Goal: Task Accomplishment & Management: Use online tool/utility

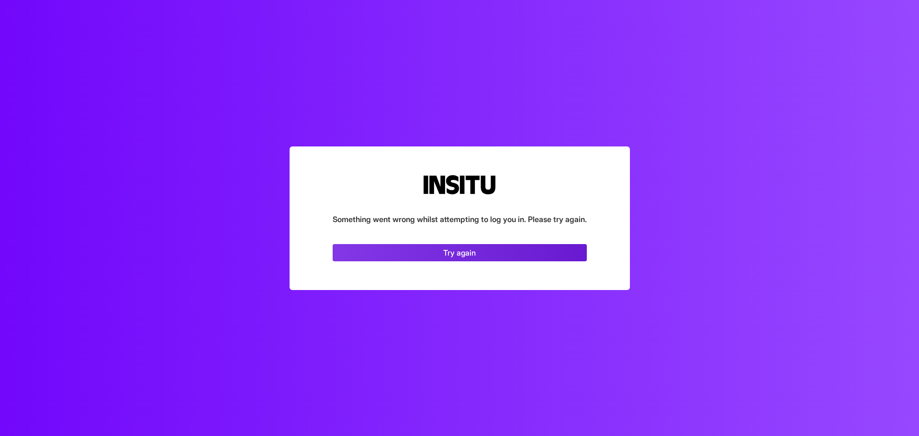
click at [492, 247] on link "Try again" at bounding box center [460, 252] width 254 height 17
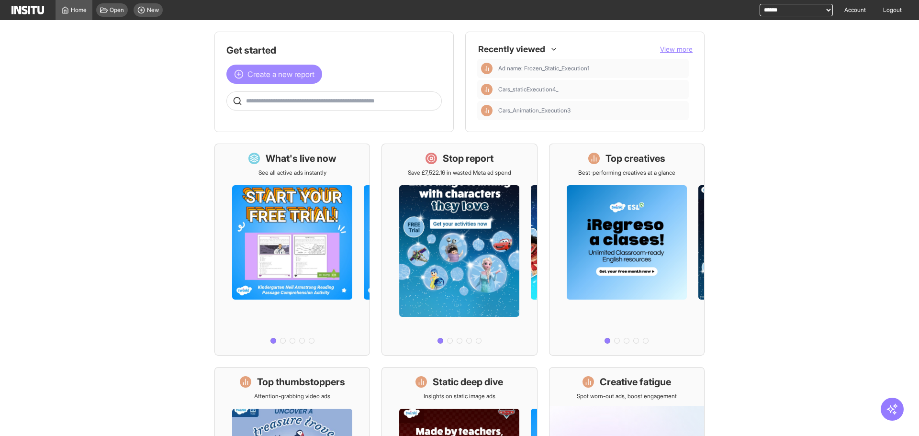
click at [288, 80] on button "Create a new report" at bounding box center [274, 74] width 96 height 19
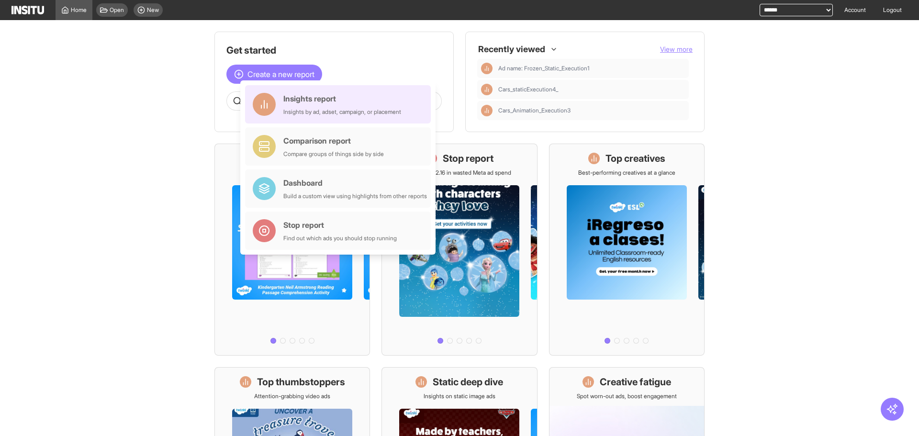
click at [290, 98] on div "Insights report" at bounding box center [342, 98] width 118 height 11
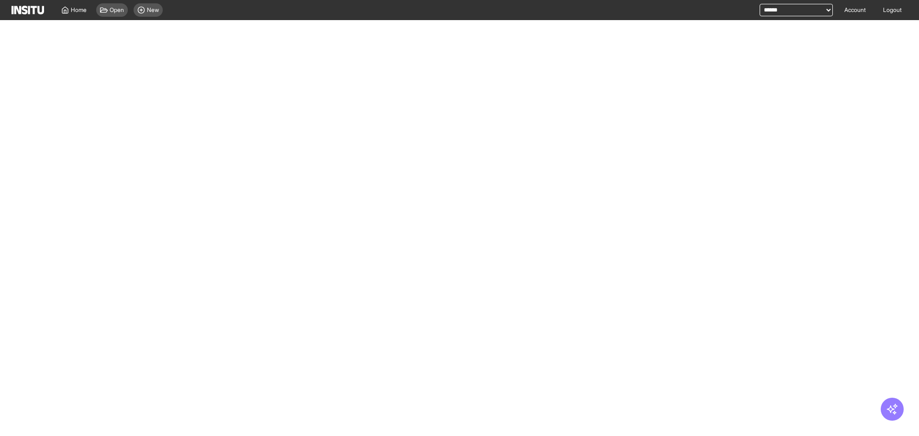
select select "**"
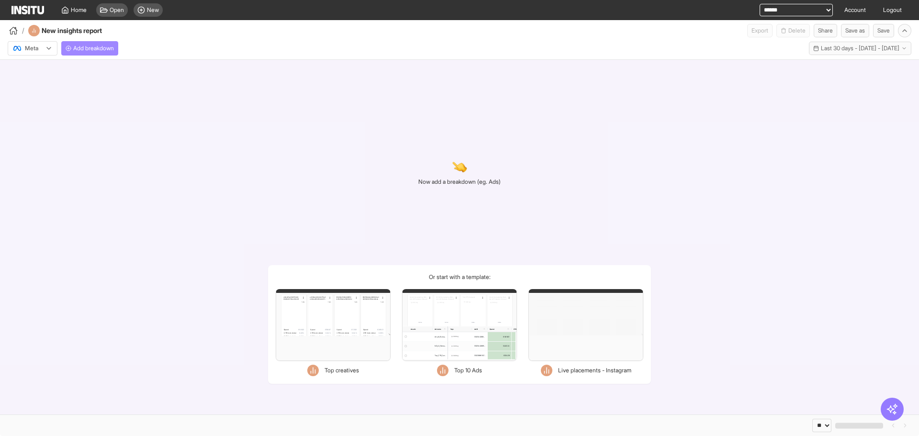
click at [113, 41] on button "Add breakdown" at bounding box center [89, 48] width 57 height 14
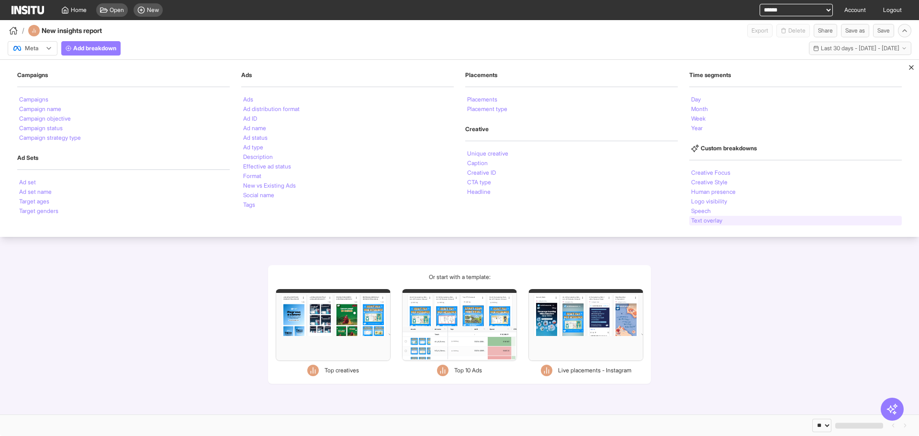
click at [703, 218] on li "Text overlay" at bounding box center [706, 221] width 31 height 6
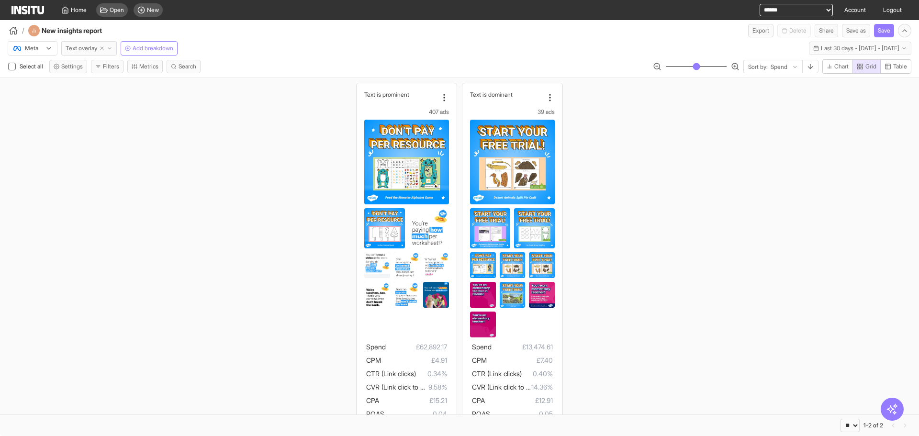
click at [112, 50] on icon "button" at bounding box center [110, 48] width 6 height 6
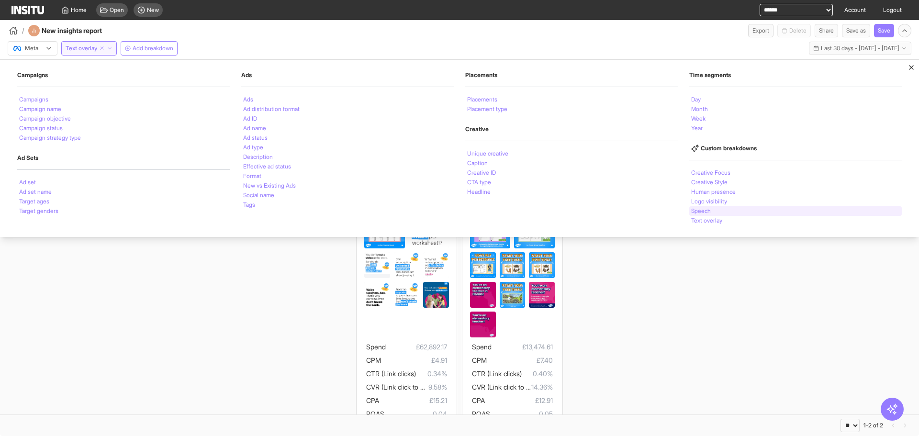
click at [744, 212] on div "Speech" at bounding box center [795, 211] width 212 height 10
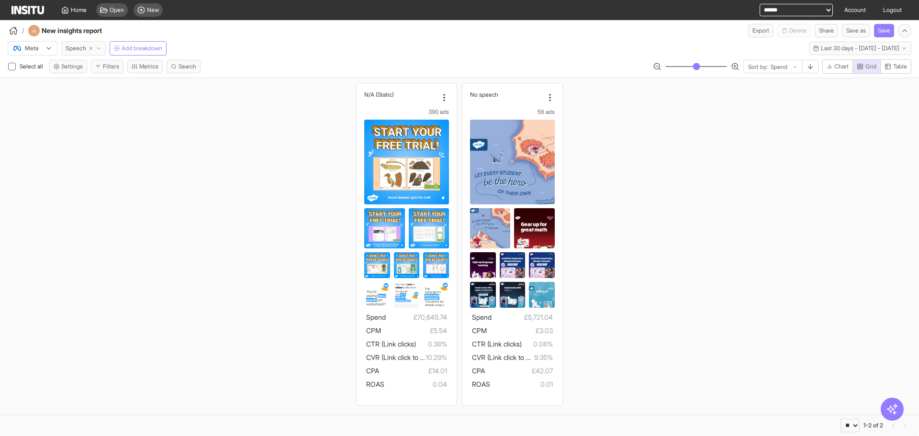
click at [105, 47] on button "Speech" at bounding box center [83, 48] width 45 height 14
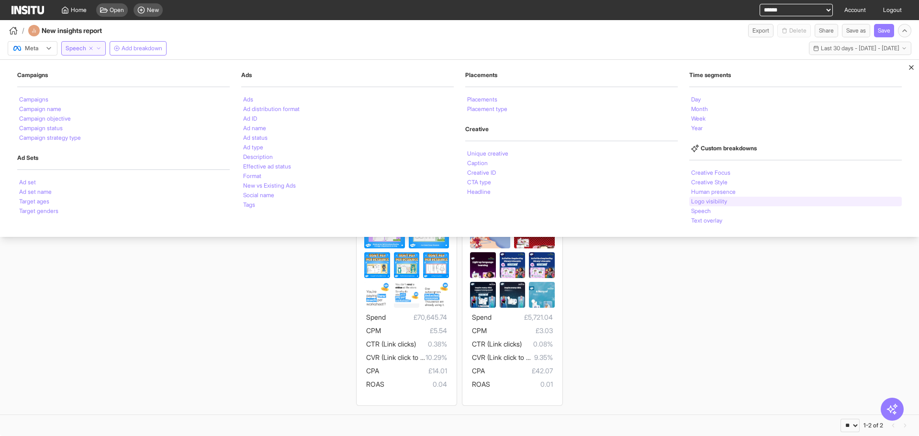
click at [707, 202] on li "Logo visibility" at bounding box center [709, 202] width 36 height 6
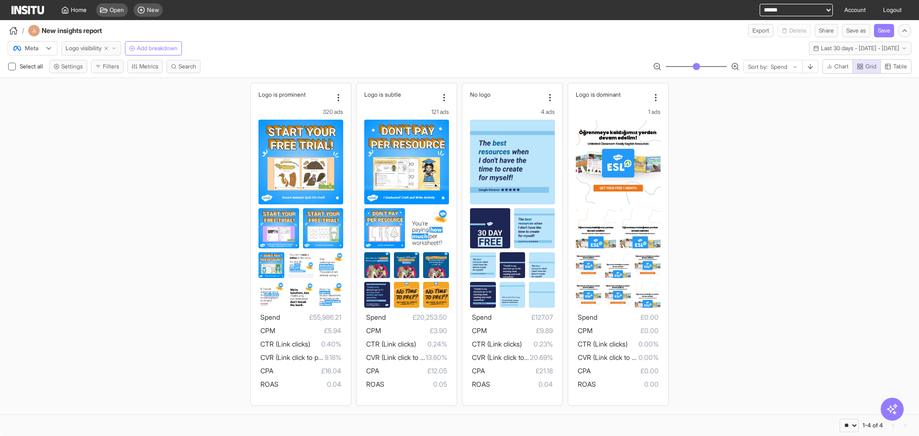
click at [115, 43] on button "Logo visibility" at bounding box center [91, 48] width 60 height 14
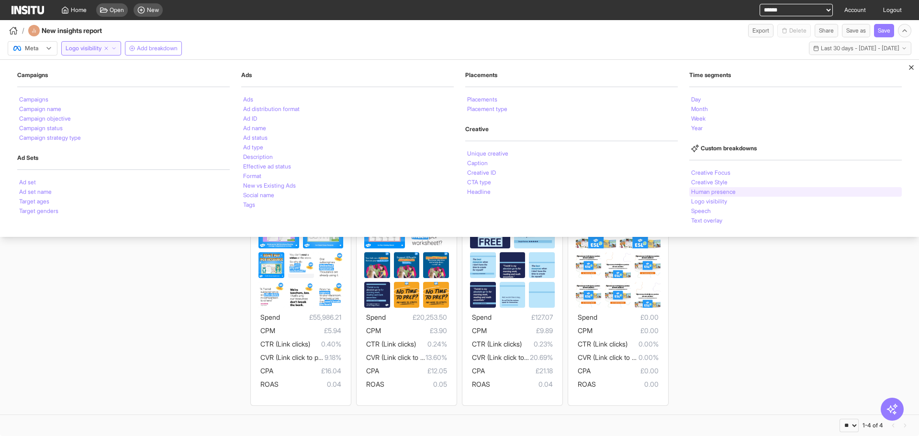
click at [723, 193] on li "Human presence" at bounding box center [713, 192] width 45 height 6
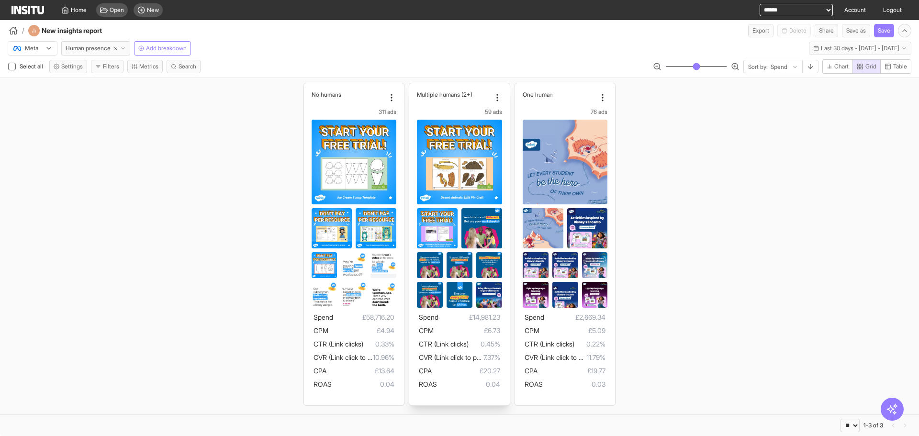
drag, startPoint x: 485, startPoint y: 145, endPoint x: 467, endPoint y: 114, distance: 35.4
click at [467, 114] on div "59 ads" at bounding box center [459, 112] width 85 height 8
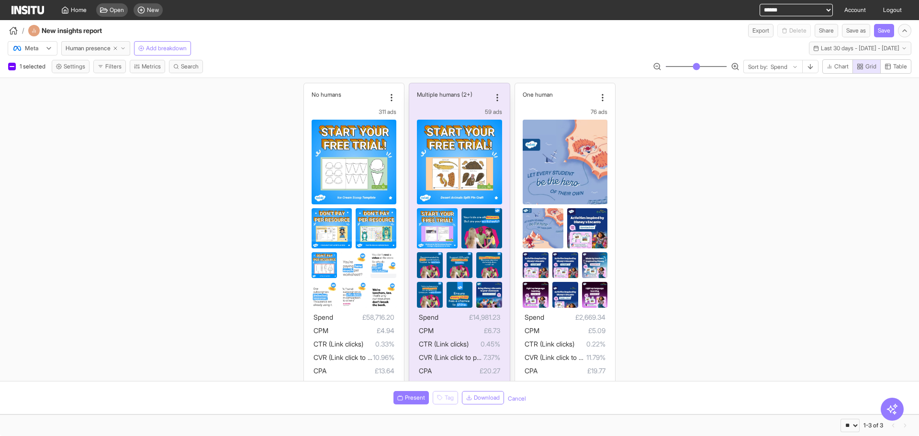
click at [454, 138] on img at bounding box center [459, 162] width 85 height 85
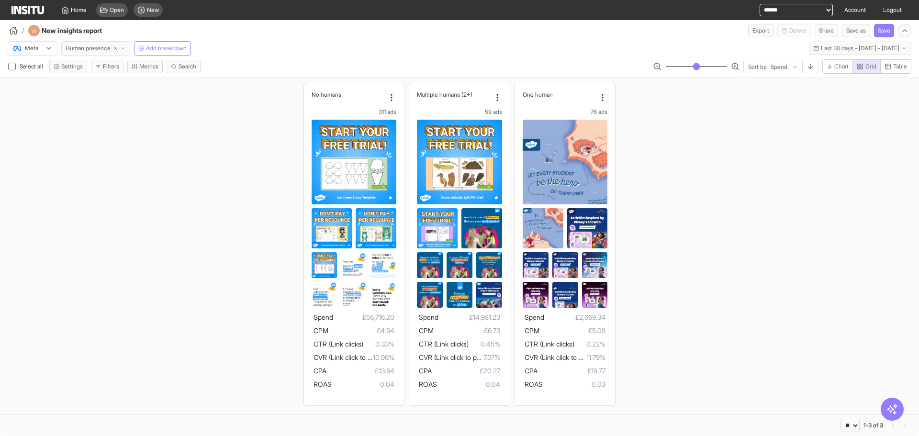
click at [81, 52] on button "Human presence" at bounding box center [95, 48] width 69 height 14
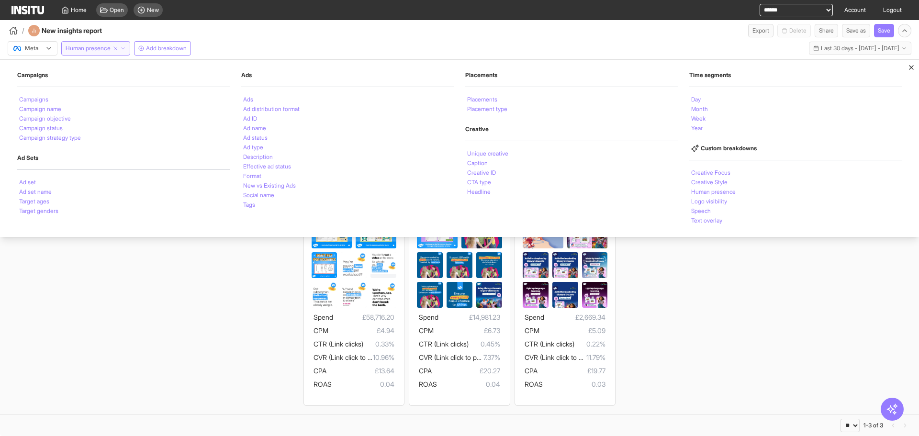
click at [81, 52] on button "Human presence" at bounding box center [95, 48] width 69 height 14
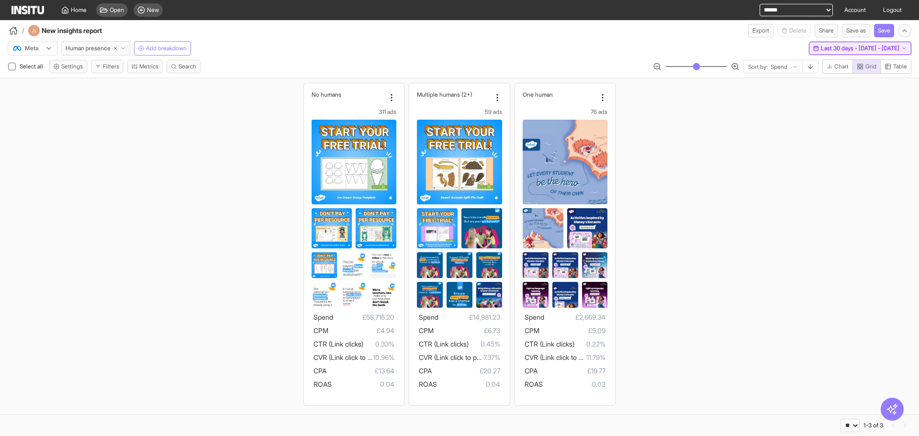
click at [821, 49] on span "Last 30 days - Mon 28 Jul - Tue 26 Aug, 2025" at bounding box center [860, 49] width 78 height 8
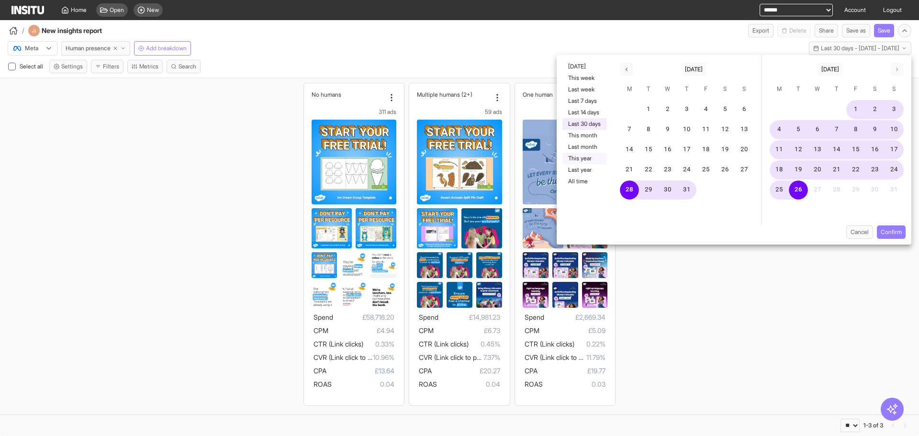
click at [575, 162] on button "This year" at bounding box center [584, 158] width 44 height 11
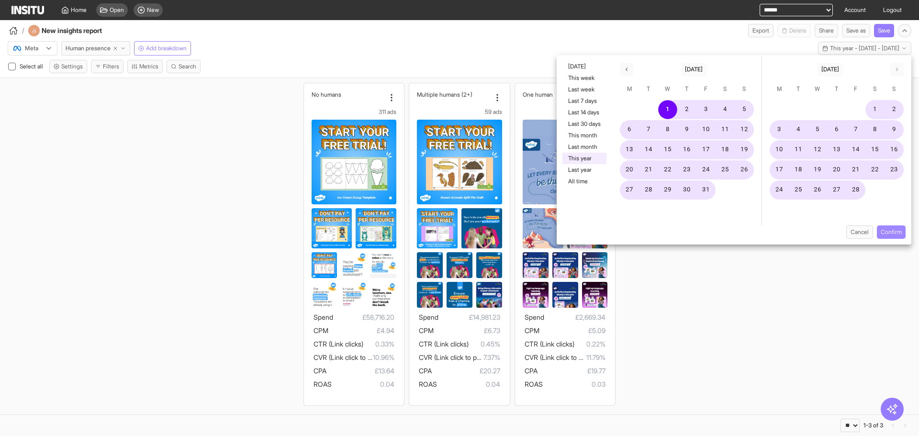
click at [900, 227] on button "Confirm" at bounding box center [891, 231] width 29 height 13
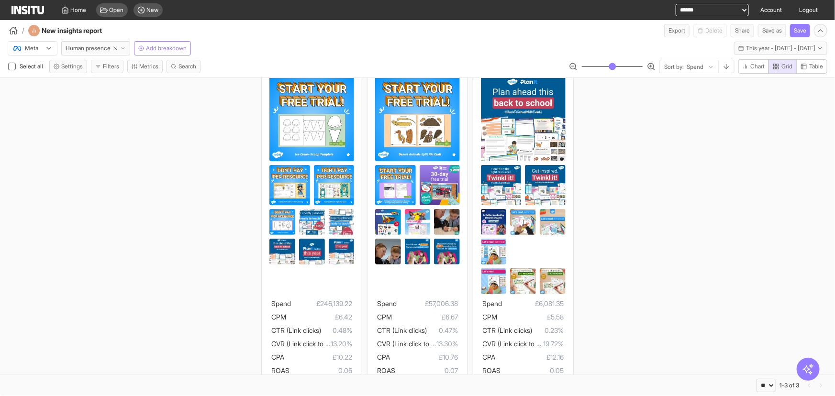
scroll to position [65, 0]
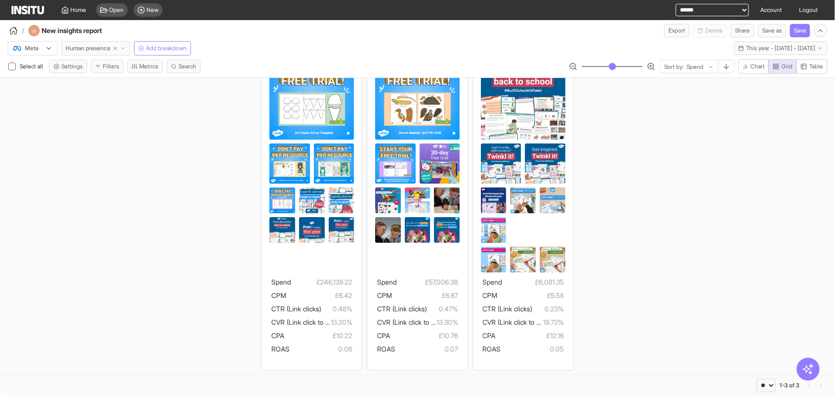
click at [129, 49] on button "Human presence" at bounding box center [95, 48] width 69 height 14
click at [390, 24] on div "/ New insights report Export Delete Share Save as Save" at bounding box center [417, 28] width 835 height 17
click at [117, 48] on line "button" at bounding box center [115, 48] width 3 height 3
select select "**"
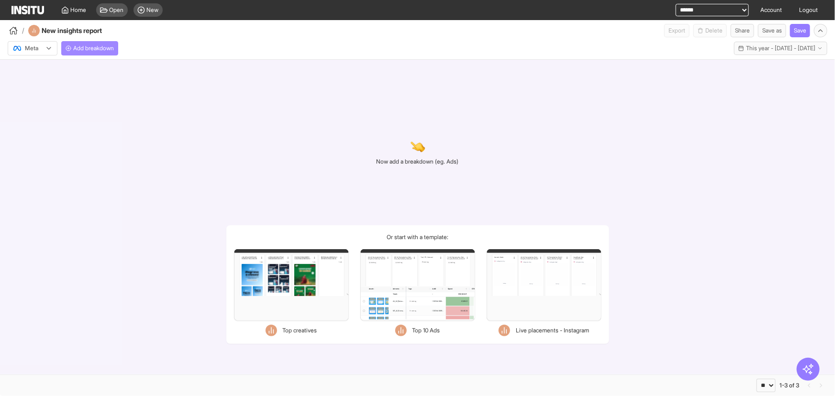
click at [118, 48] on button "Add breakdown" at bounding box center [89, 48] width 57 height 14
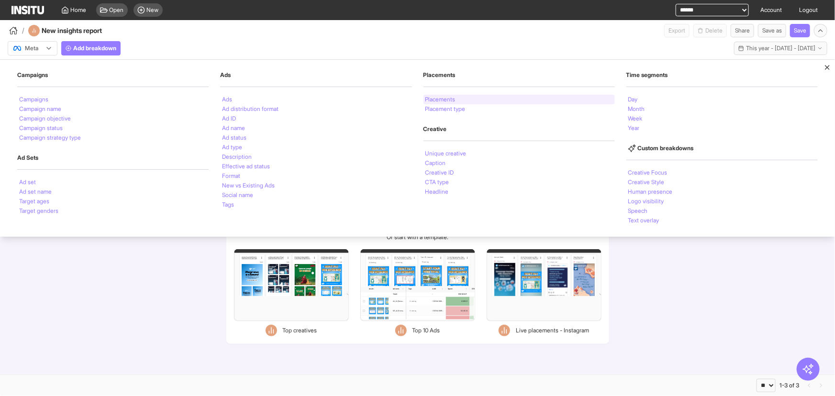
click at [448, 100] on li "Placements" at bounding box center [440, 100] width 30 height 6
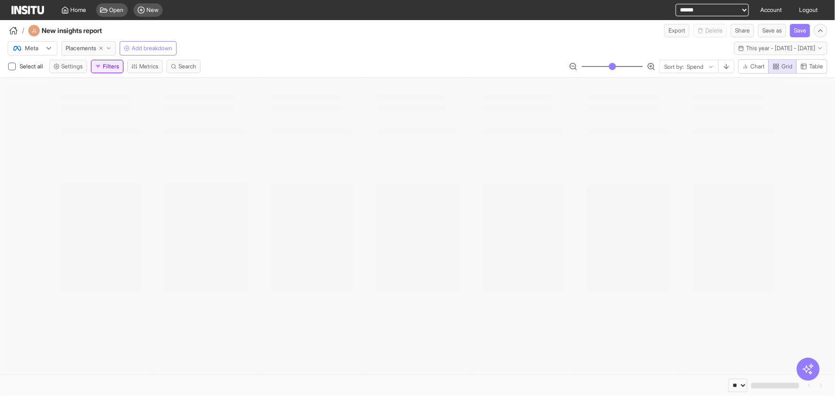
click at [105, 67] on button "Filters" at bounding box center [107, 66] width 33 height 13
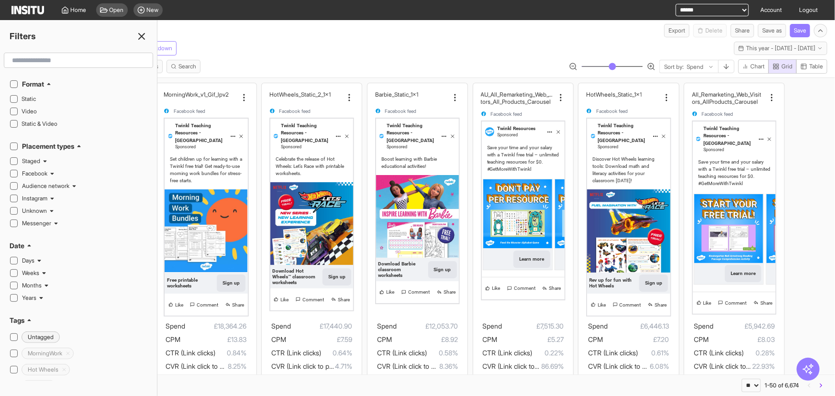
click at [120, 67] on input "text" at bounding box center [78, 60] width 141 height 17
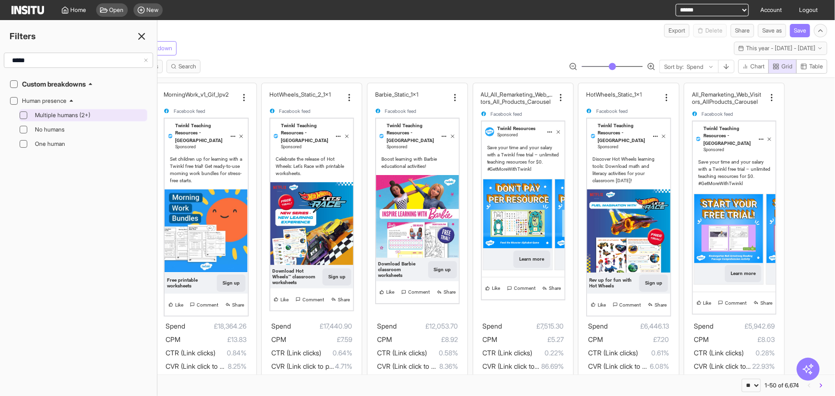
type input "*****"
click at [57, 118] on span "Multiple humans (2+)" at bounding box center [90, 116] width 110 height 8
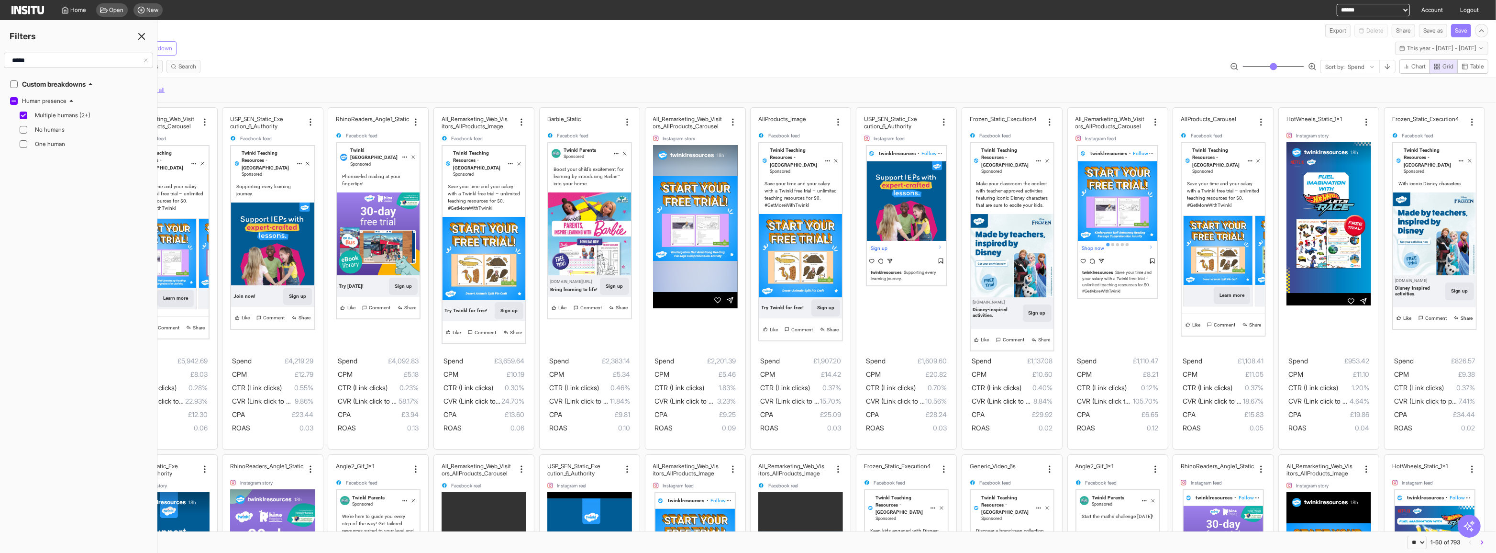
click at [141, 32] on icon at bounding box center [141, 36] width 11 height 11
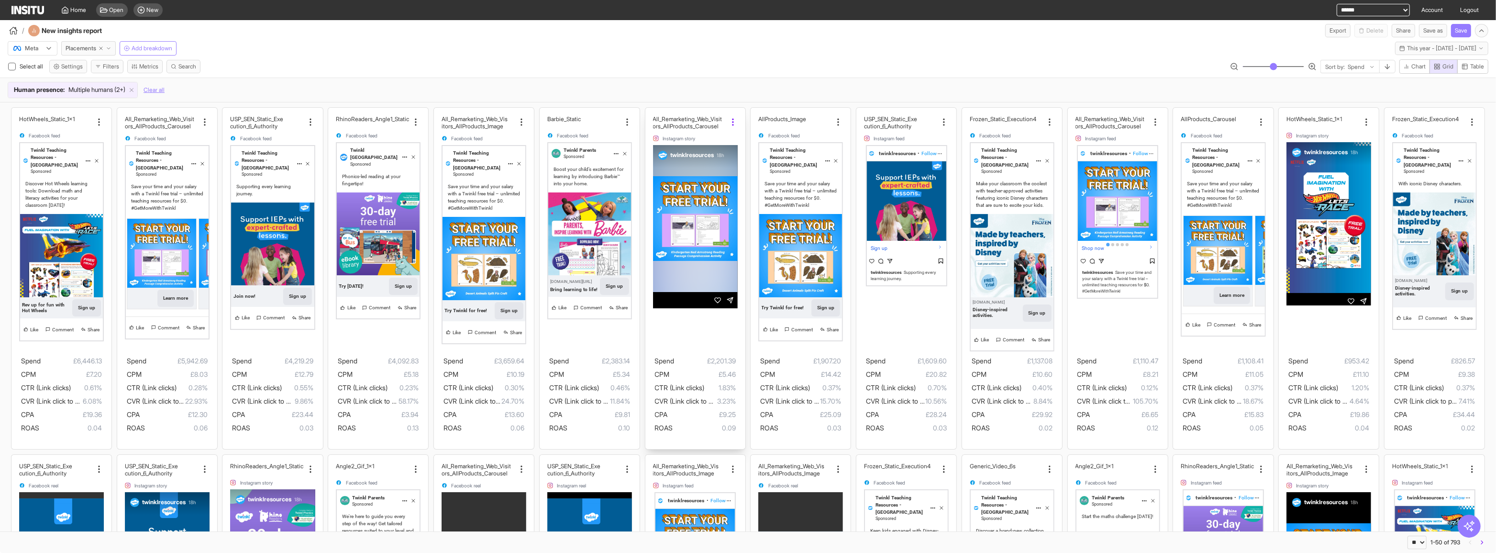
click at [733, 122] on circle at bounding box center [733, 122] width 1 height 1
click at [685, 322] on div "twinklresources 18h" at bounding box center [695, 248] width 85 height 206
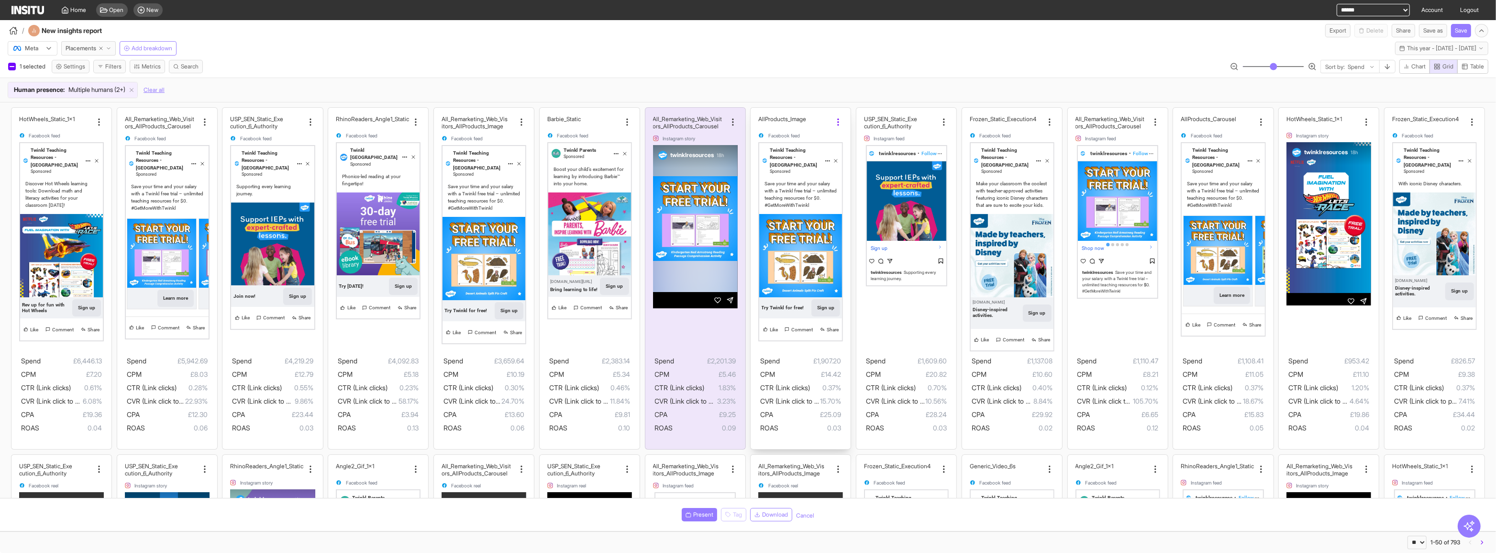
click at [834, 122] on icon at bounding box center [839, 122] width 10 height 10
click at [854, 148] on span "Copy name" at bounding box center [856, 148] width 34 height 10
click at [86, 47] on span "Placements" at bounding box center [81, 49] width 31 height 8
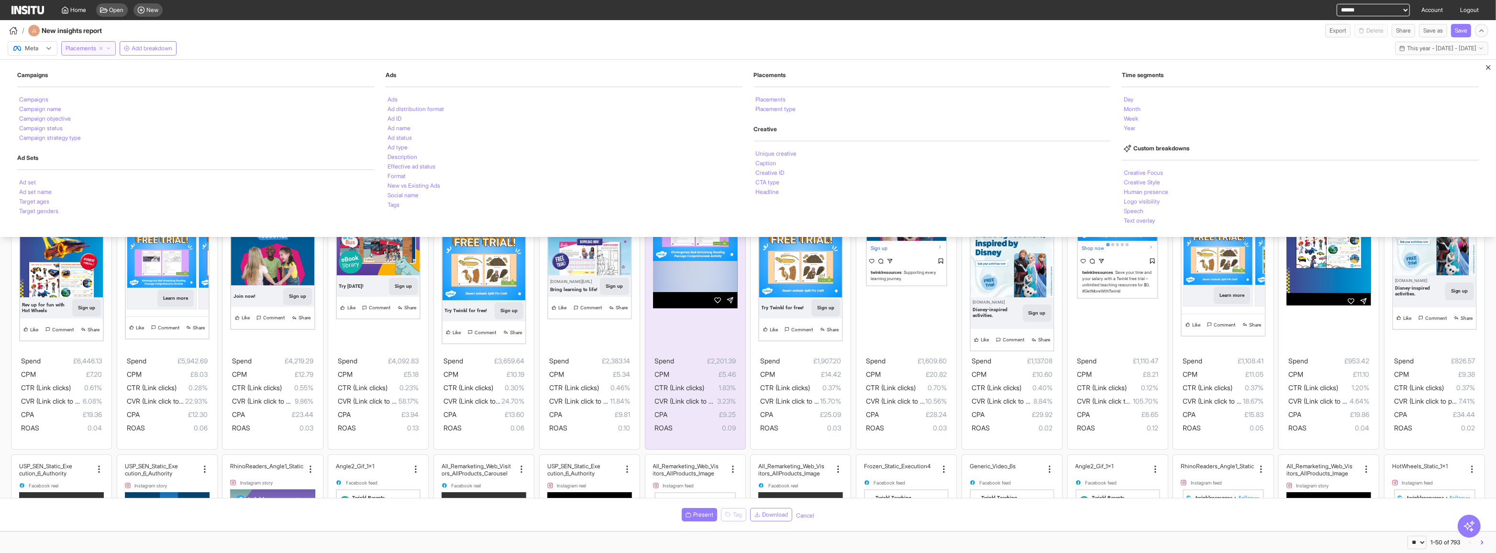
click at [86, 47] on span "Placements" at bounding box center [81, 49] width 31 height 8
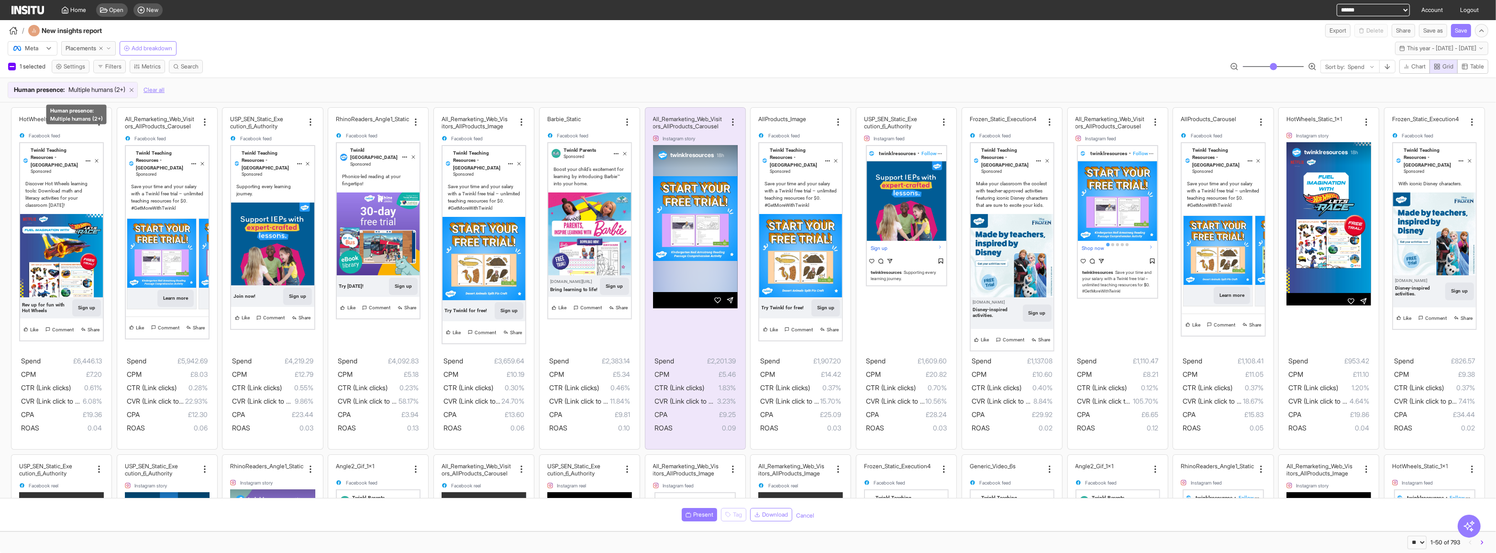
click at [135, 87] on icon at bounding box center [131, 90] width 7 height 7
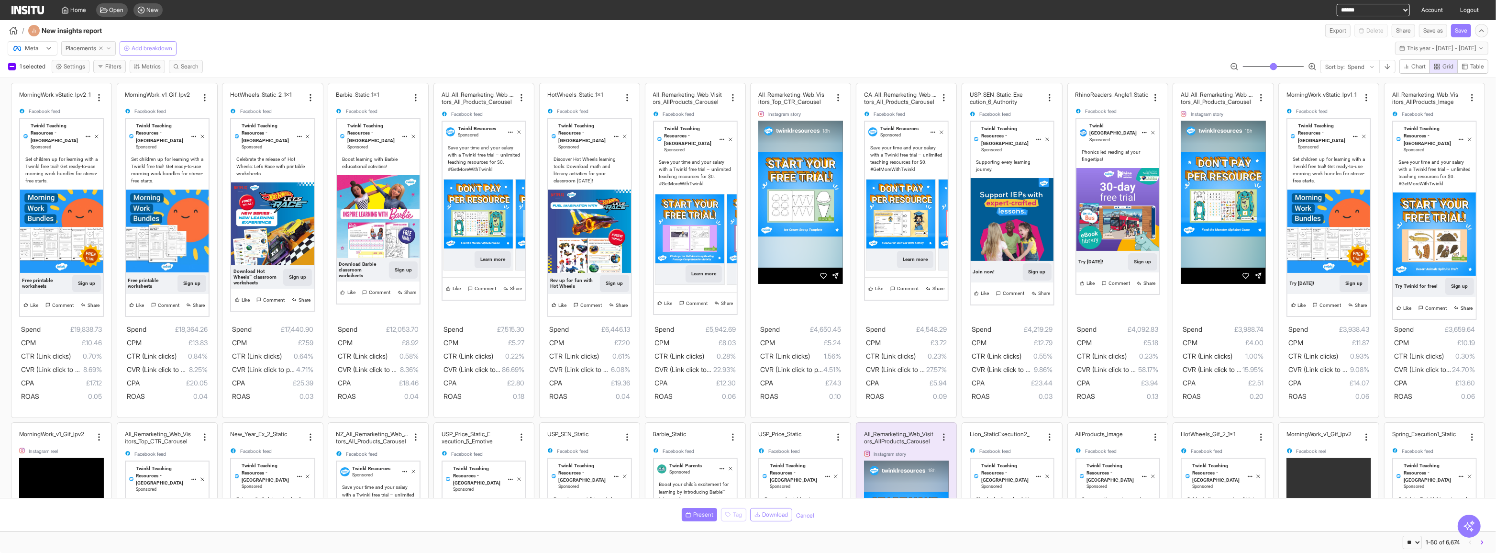
click at [145, 53] on button "Add breakdown" at bounding box center [148, 48] width 57 height 14
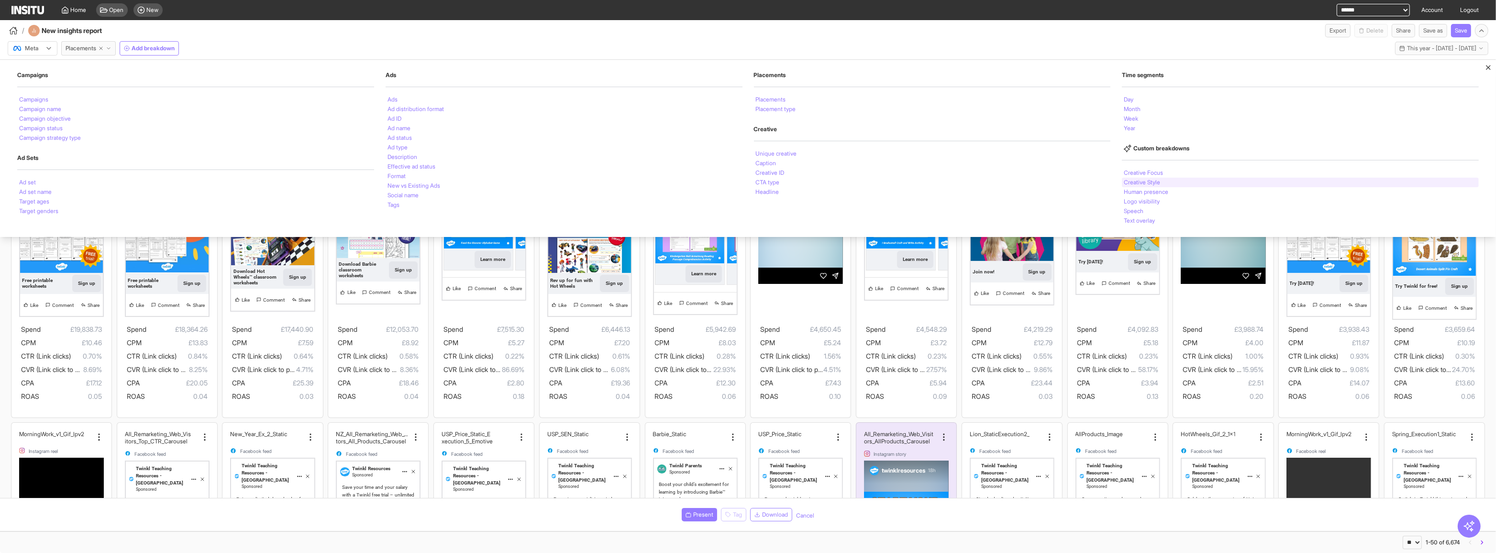
click at [918, 181] on div "Creative Style" at bounding box center [1300, 183] width 357 height 10
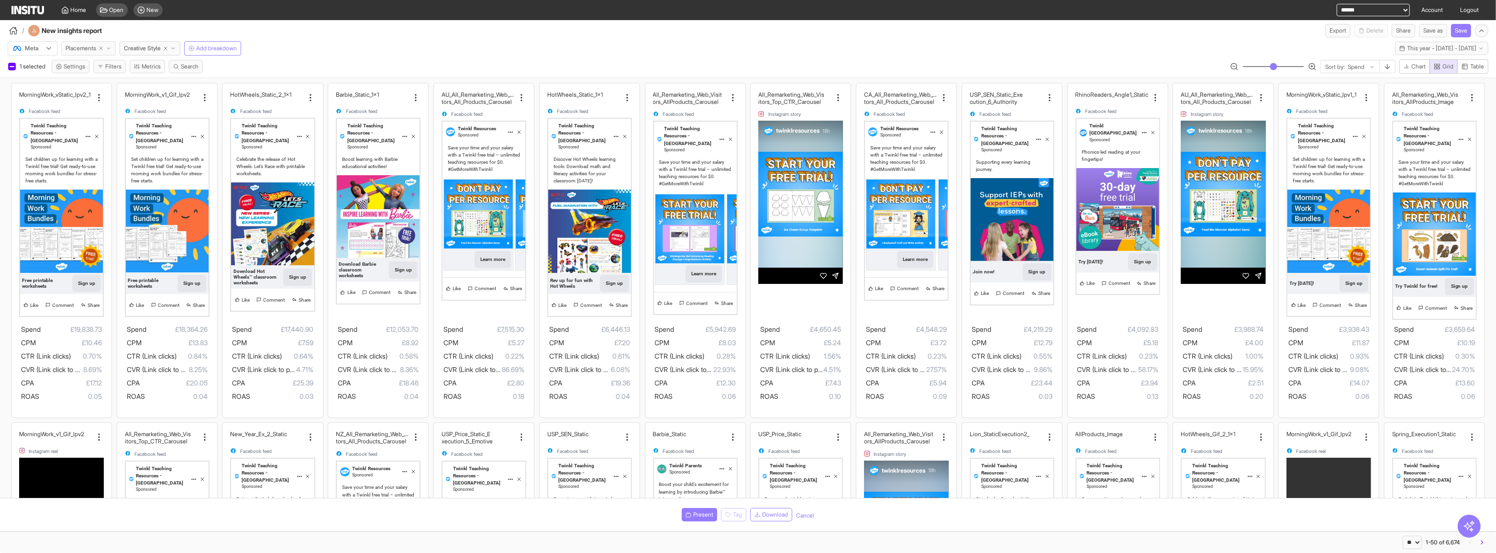
click at [103, 46] on icon "button" at bounding box center [101, 48] width 6 height 6
select select "**"
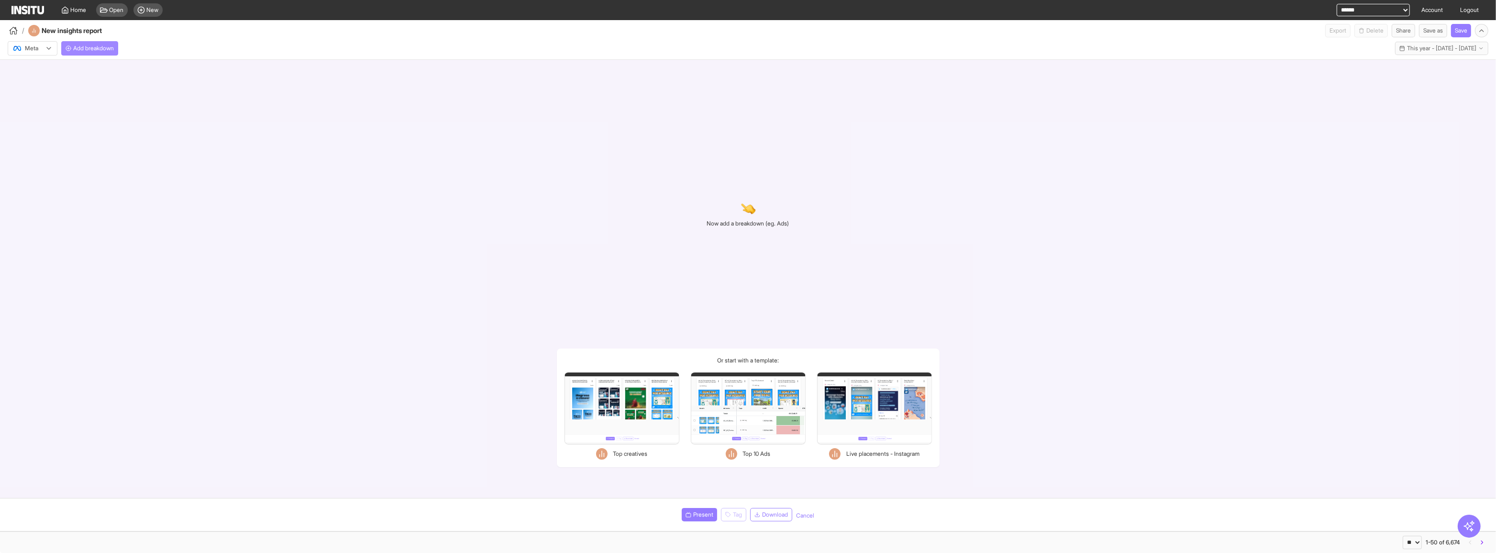
click at [103, 47] on span "Add breakdown" at bounding box center [93, 49] width 41 height 8
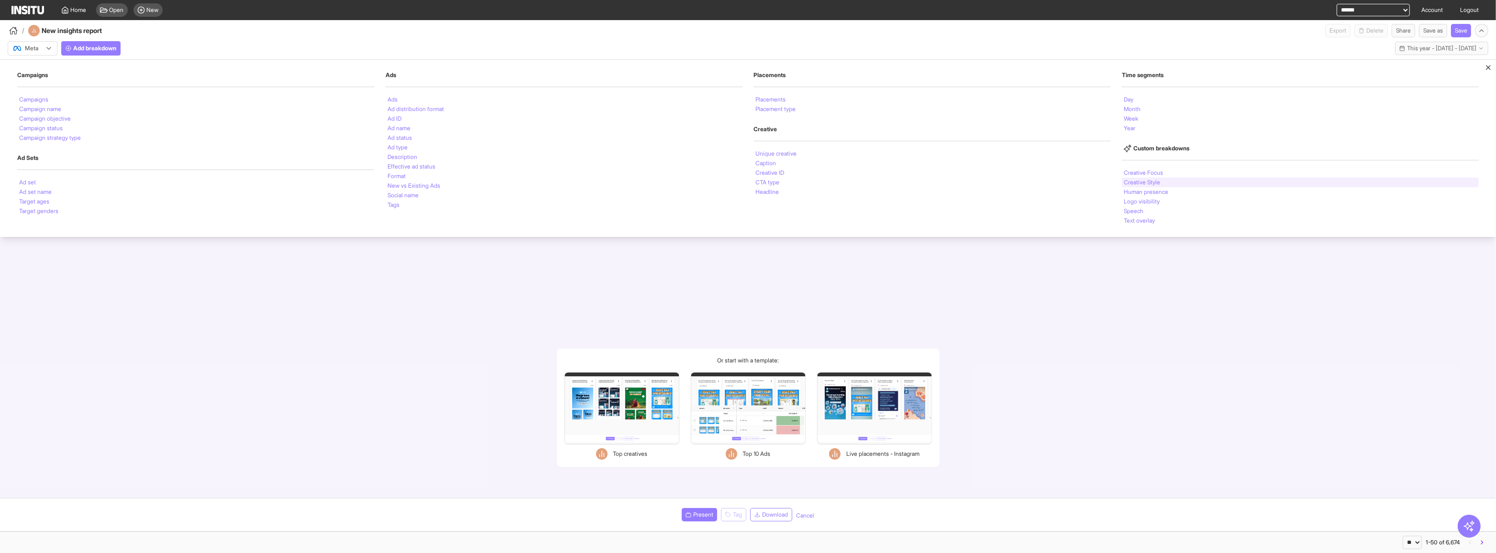
click at [918, 178] on div "Creative Style" at bounding box center [1300, 183] width 357 height 10
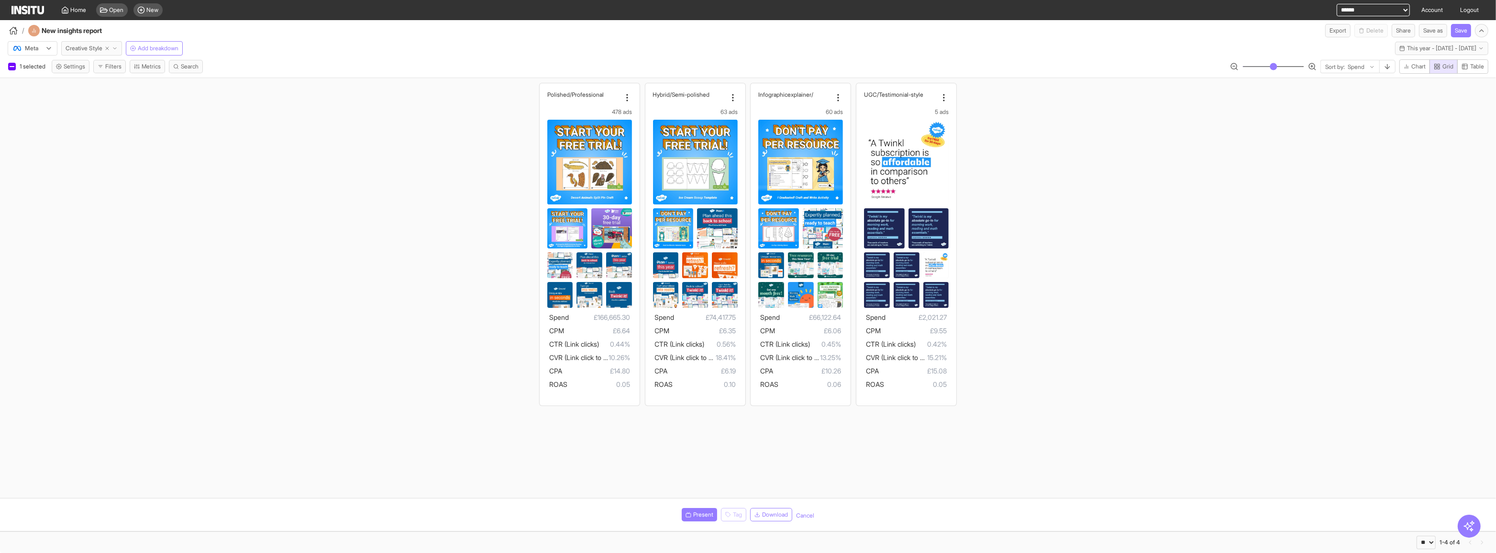
click at [118, 43] on button "Creative Style" at bounding box center [91, 48] width 61 height 14
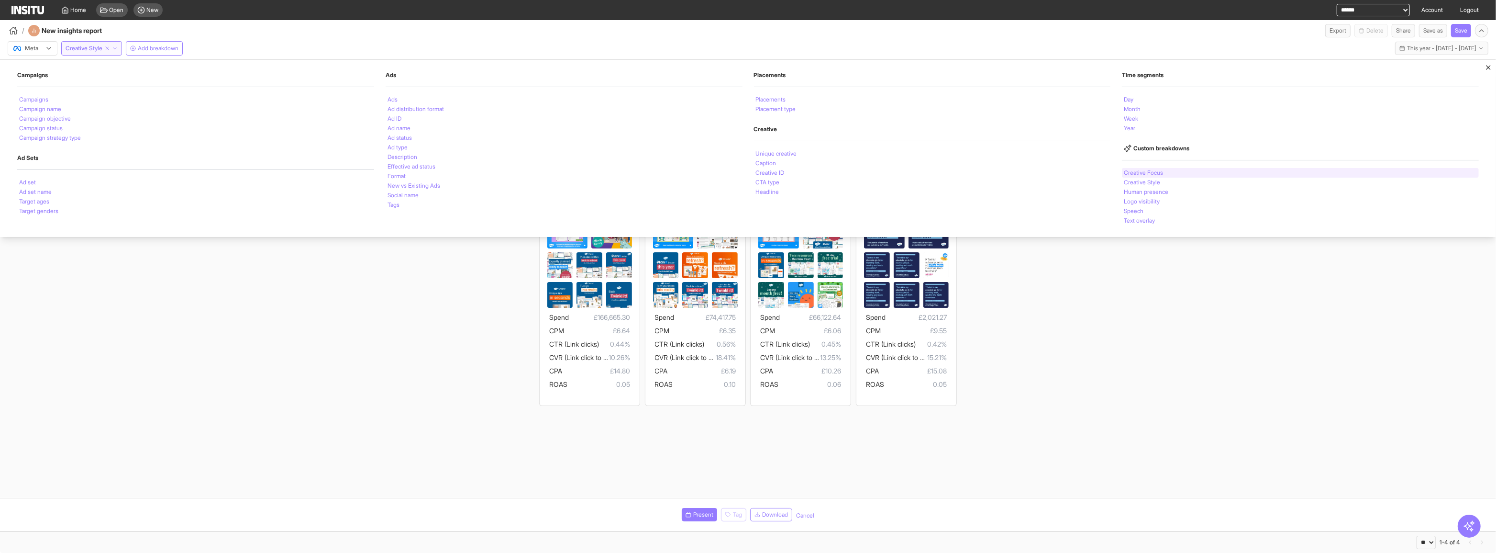
click at [918, 171] on li "Creative Focus" at bounding box center [1143, 173] width 39 height 6
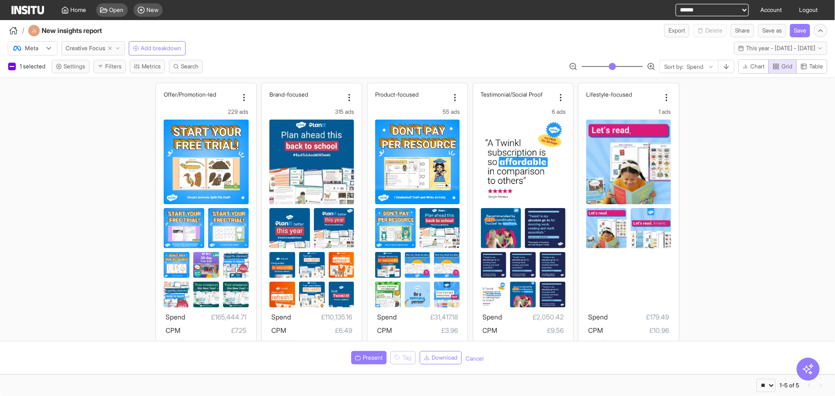
click at [119, 50] on icon "button" at bounding box center [118, 48] width 6 height 6
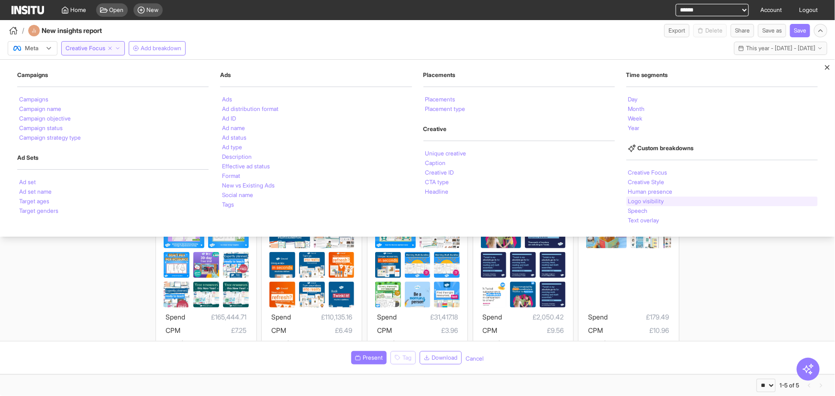
click at [655, 202] on li "Logo visibility" at bounding box center [646, 202] width 36 height 6
